Goal: Task Accomplishment & Management: Manage account settings

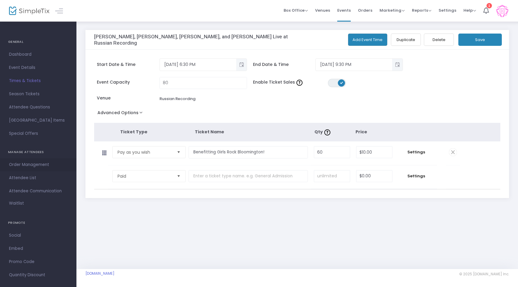
click at [31, 164] on span "Order Management" at bounding box center [38, 165] width 58 height 8
